Goal: Task Accomplishment & Management: Use online tool/utility

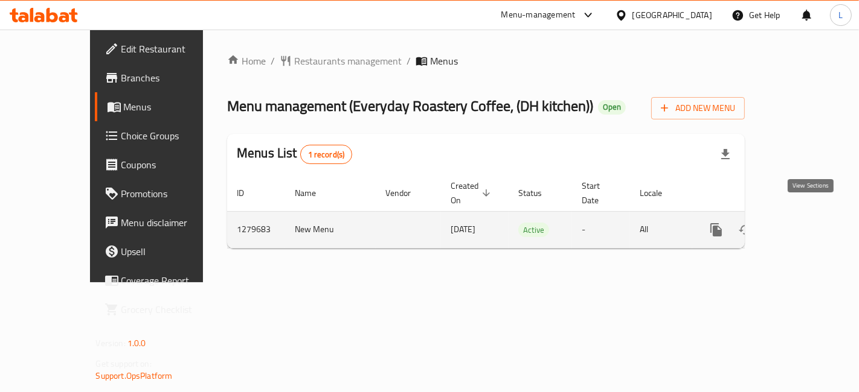
click at [807, 223] on icon "enhanced table" at bounding box center [803, 230] width 14 height 14
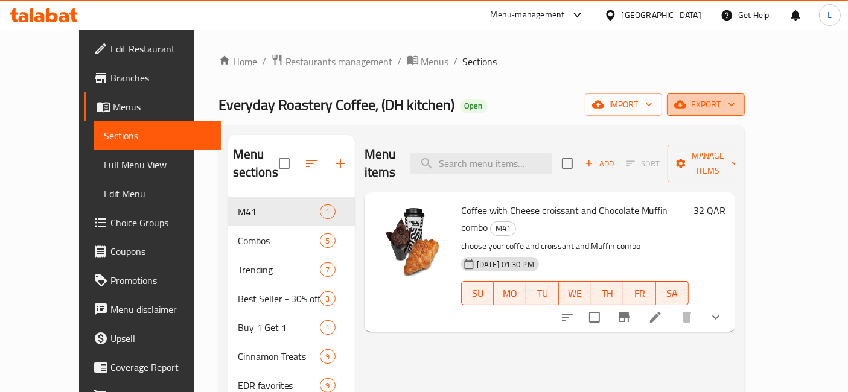
click at [738, 106] on icon "button" at bounding box center [732, 104] width 12 height 12
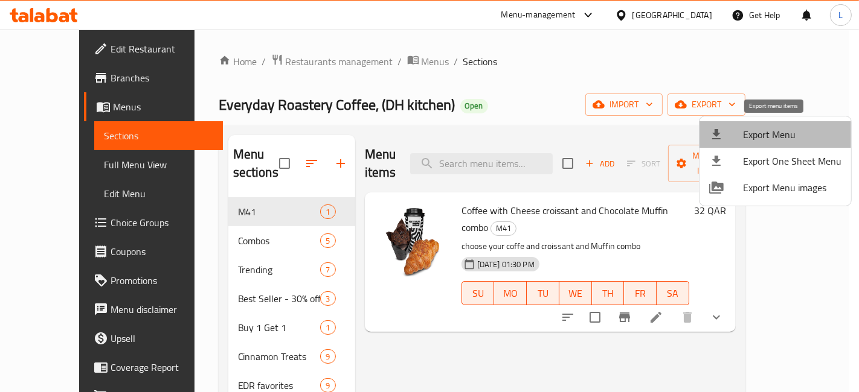
click at [784, 135] on span "Export Menu" at bounding box center [792, 134] width 98 height 14
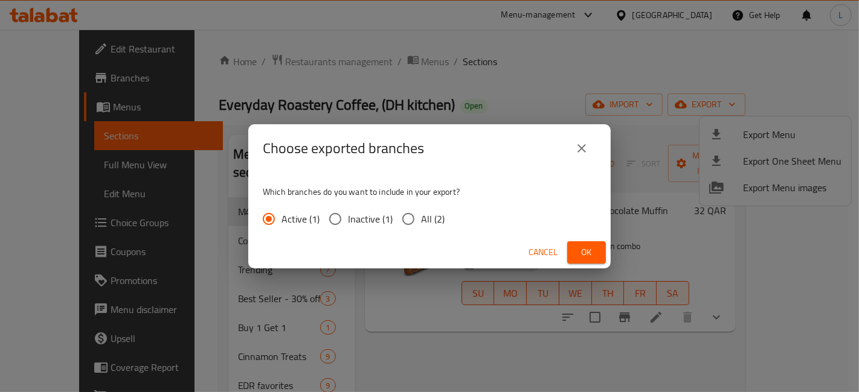
click at [580, 253] on span "Ok" at bounding box center [586, 252] width 19 height 15
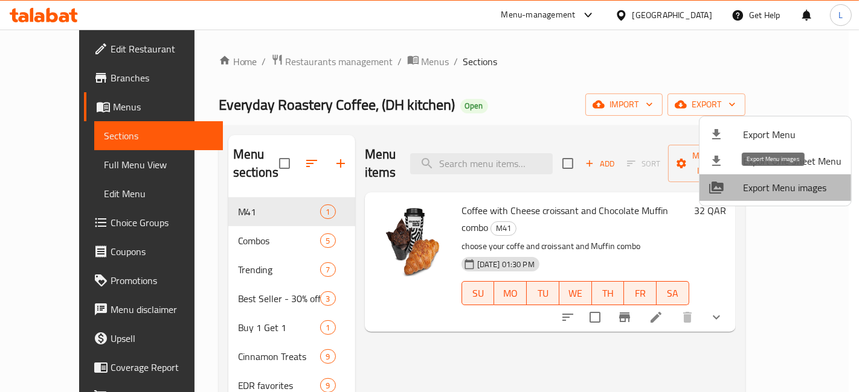
click at [815, 188] on span "Export Menu images" at bounding box center [792, 188] width 98 height 14
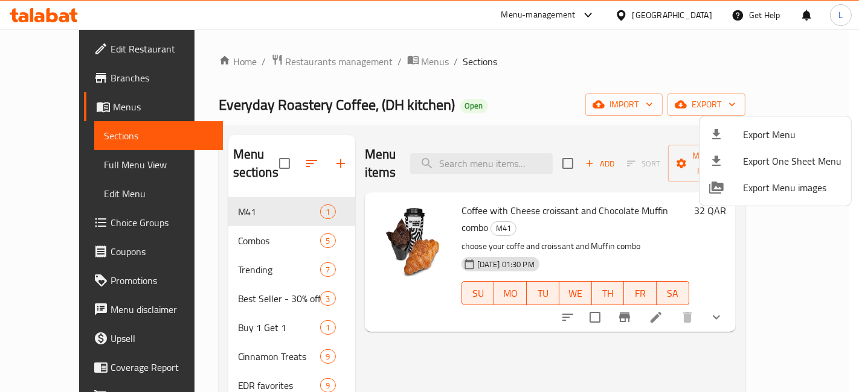
click at [36, 9] on div at bounding box center [429, 196] width 859 height 392
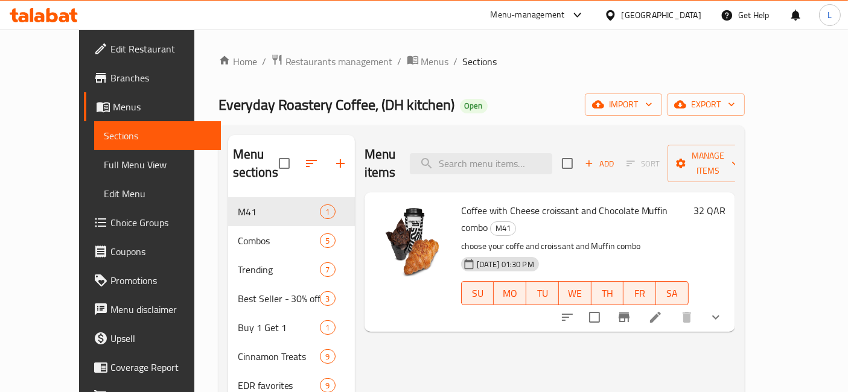
click at [685, 16] on div "Qatar" at bounding box center [662, 14] width 80 height 13
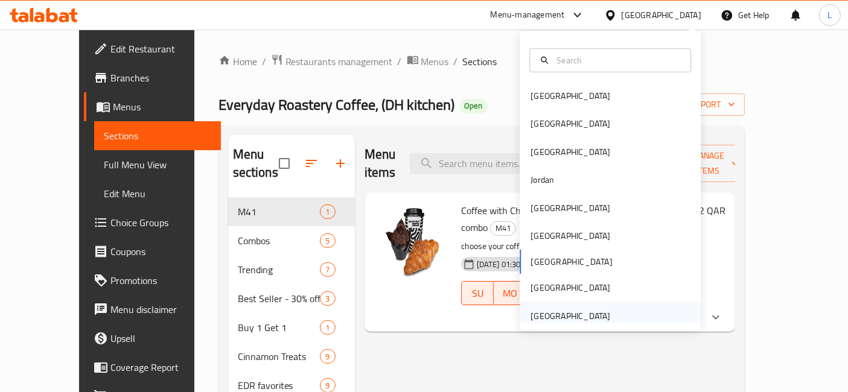
click at [559, 317] on div "[GEOGRAPHIC_DATA]" at bounding box center [571, 316] width 80 height 13
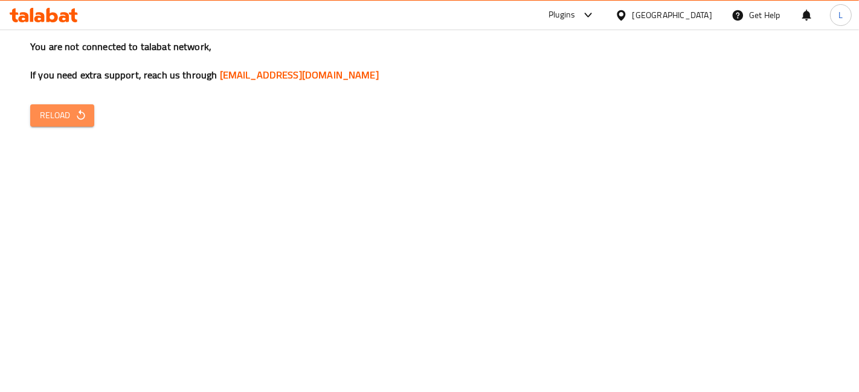
click at [50, 110] on span "Reload" at bounding box center [62, 115] width 45 height 15
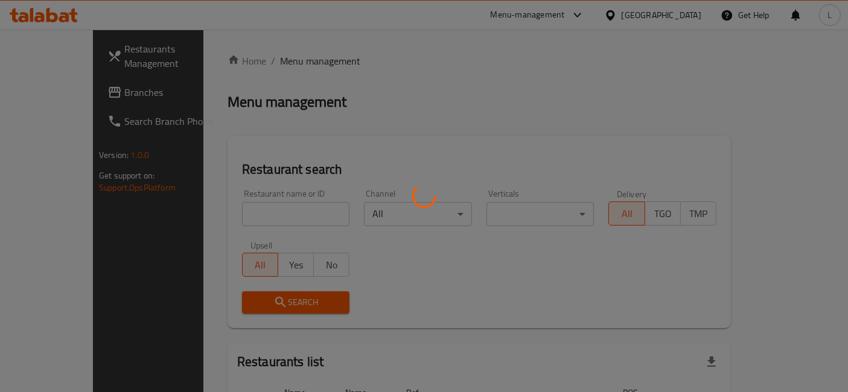
click at [57, 89] on div at bounding box center [424, 196] width 848 height 392
click at [56, 89] on div at bounding box center [424, 196] width 848 height 392
click at [57, 91] on div at bounding box center [424, 196] width 848 height 392
click at [57, 93] on div at bounding box center [424, 196] width 848 height 392
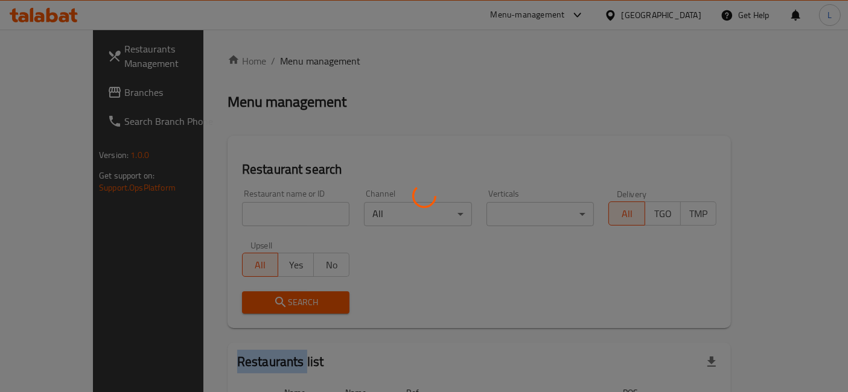
click at [57, 94] on div at bounding box center [424, 196] width 848 height 392
click at [59, 96] on div at bounding box center [424, 196] width 848 height 392
click at [59, 95] on div at bounding box center [424, 196] width 848 height 392
click at [56, 90] on div at bounding box center [424, 196] width 848 height 392
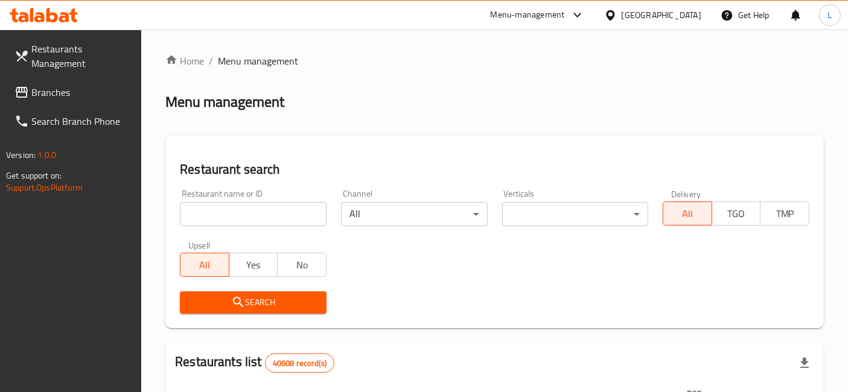
click at [62, 89] on span "Branches" at bounding box center [81, 92] width 101 height 14
